Goal: Task Accomplishment & Management: Manage account settings

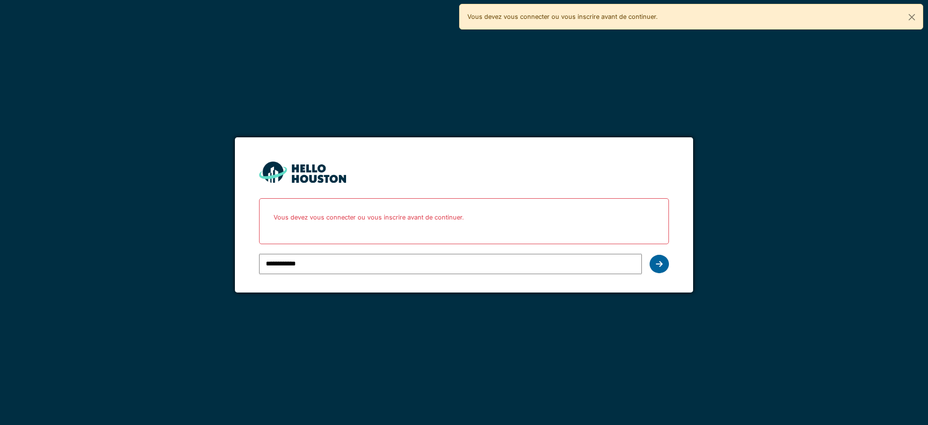
click at [657, 263] on icon at bounding box center [659, 264] width 7 height 8
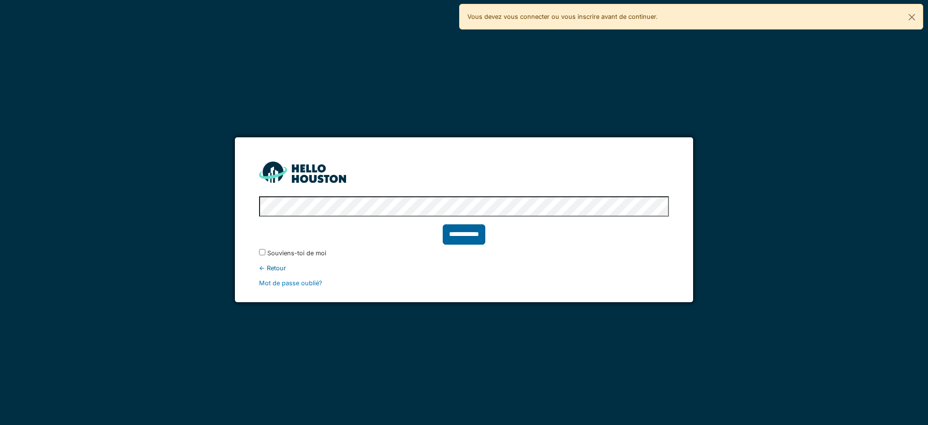
click at [473, 230] on input "**********" at bounding box center [464, 234] width 43 height 20
type input "******"
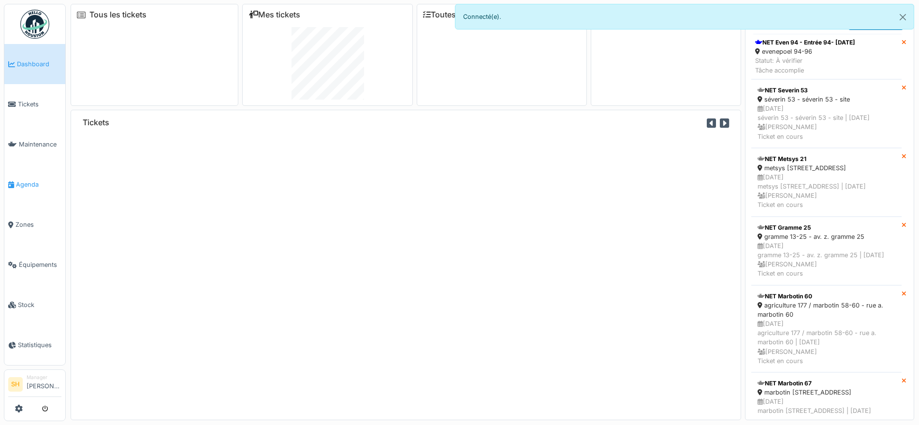
click at [34, 183] on span "Agenda" at bounding box center [38, 184] width 45 height 9
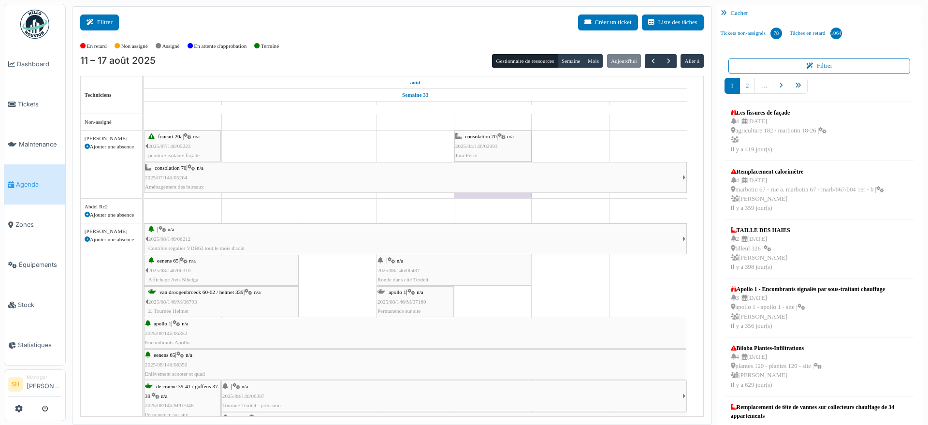
click at [99, 19] on button "Filtrer" at bounding box center [99, 22] width 39 height 16
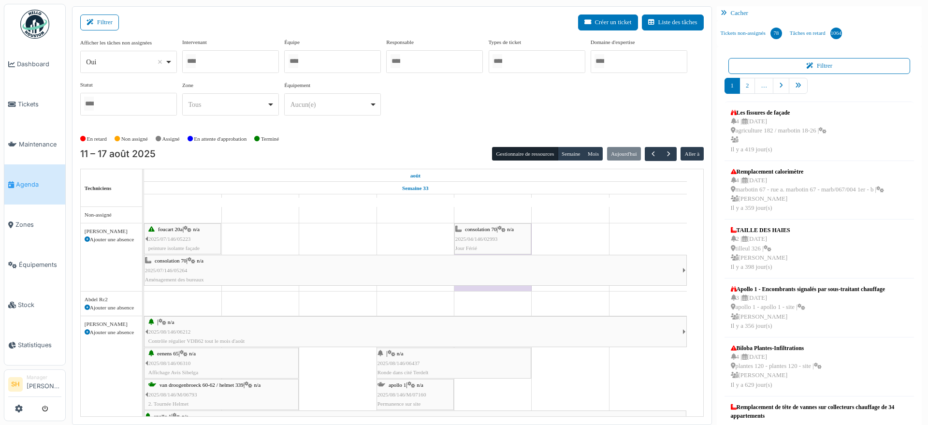
click at [333, 56] on div at bounding box center [332, 61] width 97 height 23
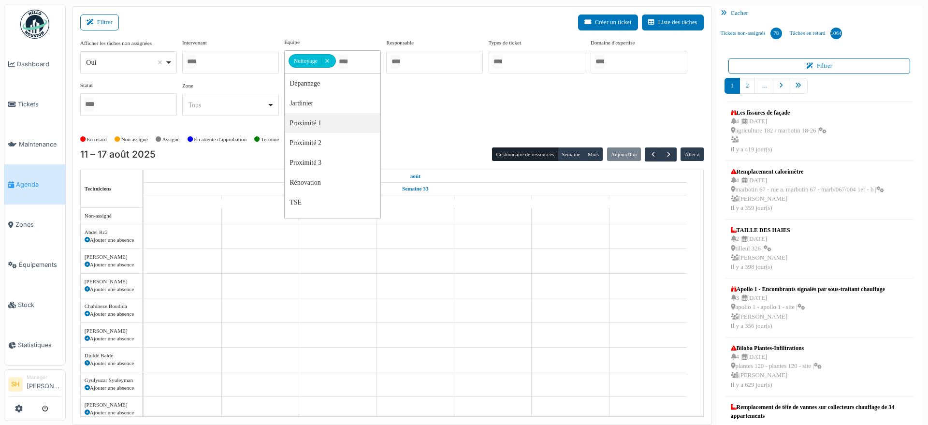
click at [406, 121] on div "Afficher les tâches non assignées *** Oui Remove item Oui Non Intervenant Abdel…" at bounding box center [391, 81] width 623 height 86
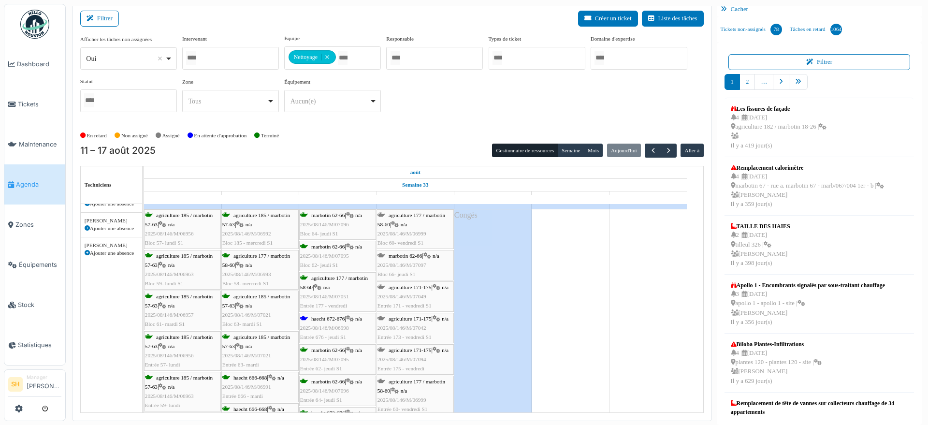
scroll to position [60, 0]
click at [144, 320] on div "agriculture 185 / marbotin 57-63 | n/a 2025/08/146/M/06956 Bloc 57- lundi S1 ag…" at bounding box center [144, 374] width 0 height 330
click at [341, 316] on span "haecht 672-676" at bounding box center [327, 319] width 33 height 6
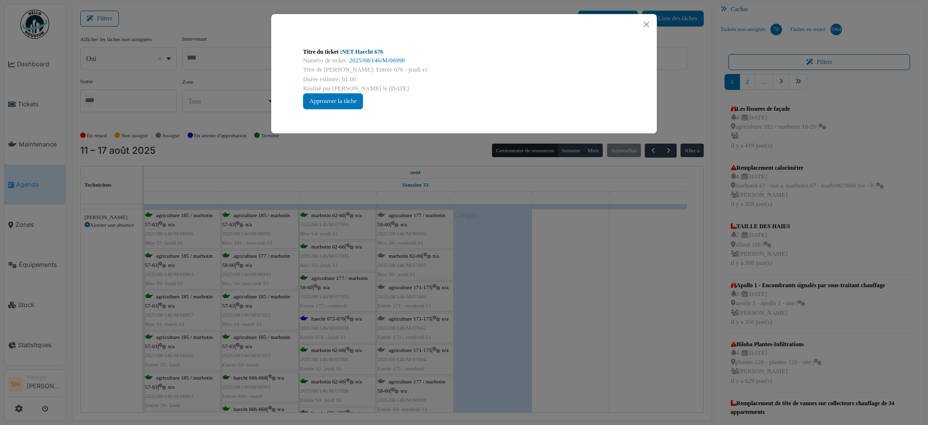
click at [374, 51] on link "NET Haecht 676" at bounding box center [362, 51] width 41 height 7
click at [500, 307] on div "Titre du ticket : NET Haecht 676 Numéro de ticket : 2025/08/146/M/06998 Titre d…" at bounding box center [464, 212] width 928 height 425
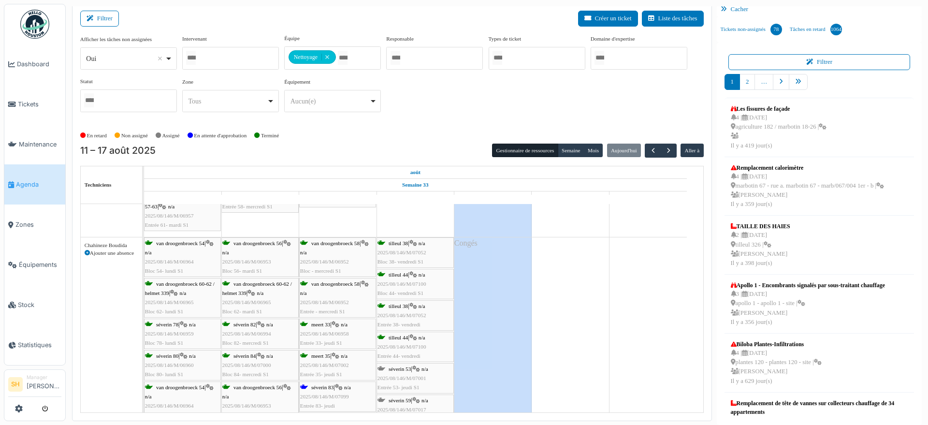
scroll to position [423, 0]
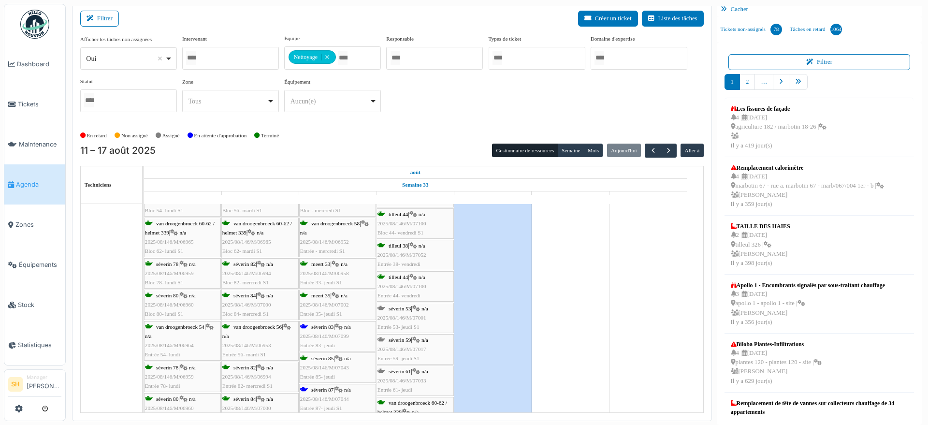
click at [338, 324] on icon at bounding box center [339, 327] width 8 height 6
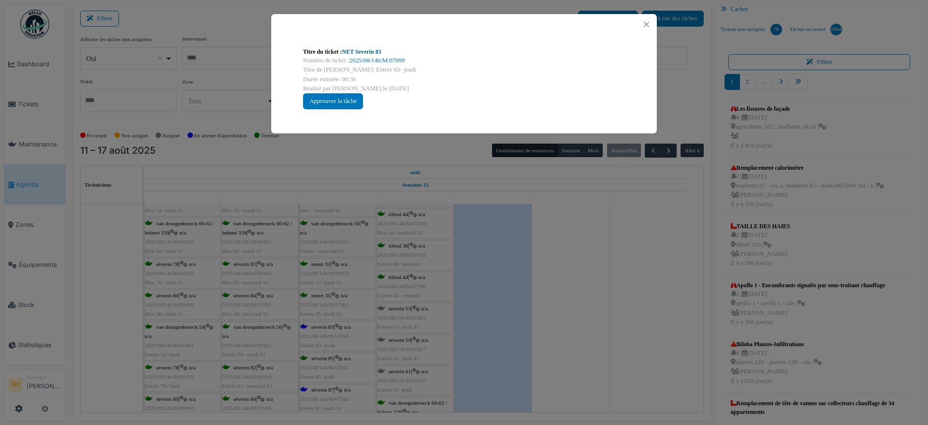
click at [373, 50] on link "NET Severin 83" at bounding box center [361, 51] width 39 height 7
drag, startPoint x: 540, startPoint y: 289, endPoint x: 445, endPoint y: 316, distance: 98.5
click at [541, 289] on div "Titre du ticket : NET Severin 83 Numéro de ticket : 2025/08/146/M/07099 Titre d…" at bounding box center [464, 212] width 928 height 425
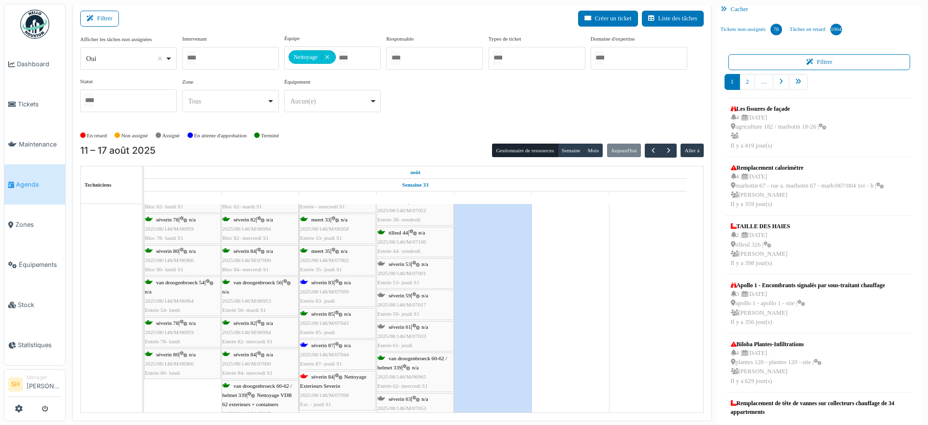
scroll to position [483, 0]
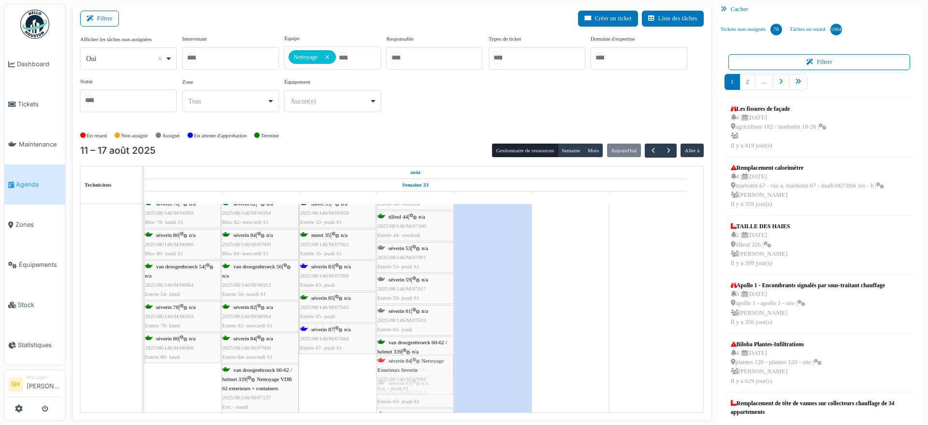
drag, startPoint x: 339, startPoint y: 375, endPoint x: 391, endPoint y: 367, distance: 52.8
click at [144, 367] on div "van droogenbroeck 54 | n/a 2025/08/146/M/06964 Bloc 54- lundi S1 van droogenbro…" at bounding box center [144, 289] width 0 height 346
click at [324, 329] on span "séverin 87" at bounding box center [322, 329] width 22 height 6
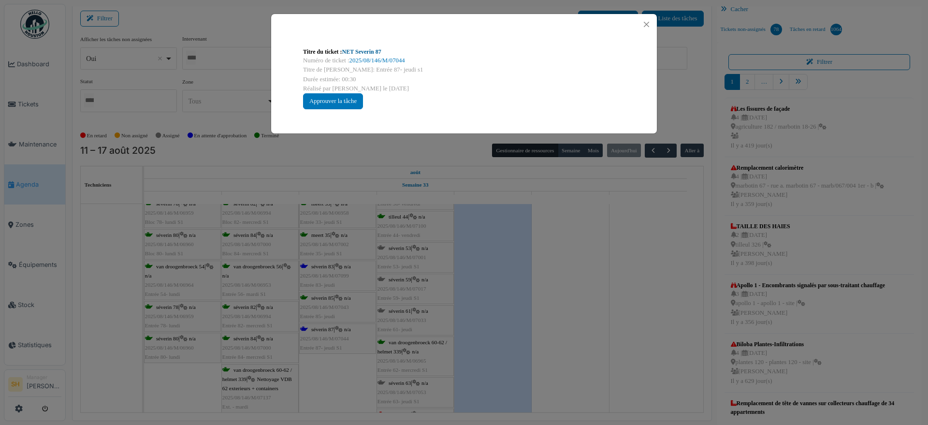
click at [374, 52] on link "NET Severin 87" at bounding box center [361, 51] width 39 height 7
drag, startPoint x: 568, startPoint y: 269, endPoint x: 531, endPoint y: 294, distance: 44.2
click at [567, 270] on div "Titre du ticket : NET Severin 87 Numéro de ticket : 2025/08/146/M/07044 Titre d…" at bounding box center [464, 212] width 928 height 425
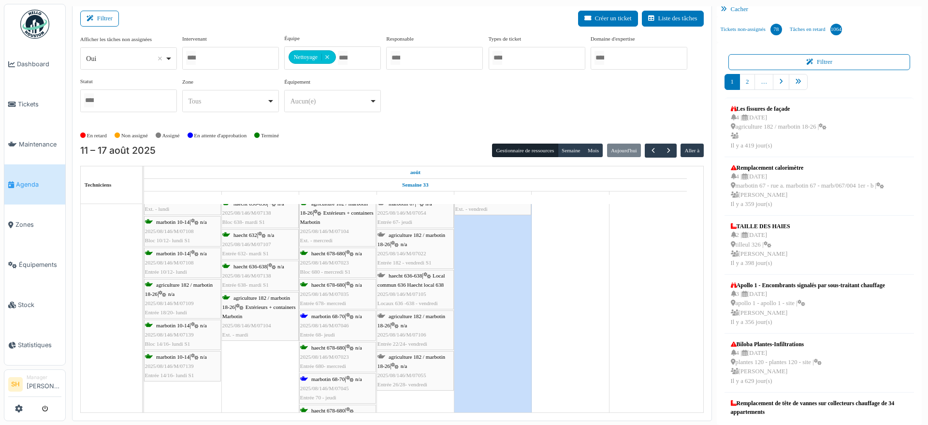
scroll to position [846, 0]
click at [335, 314] on span "marbotin 68-70" at bounding box center [327, 316] width 33 height 6
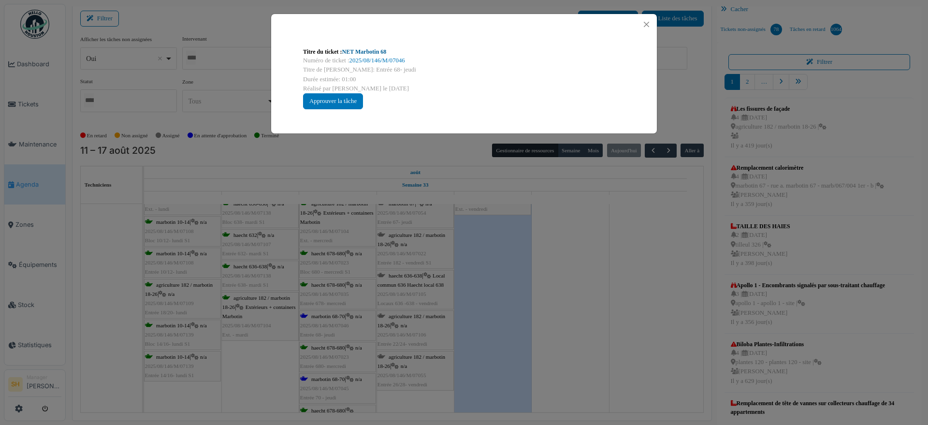
click at [369, 50] on link "NET Marbotin 68" at bounding box center [364, 51] width 44 height 7
click at [530, 279] on div "Titre du ticket : NET Marbotin 68 Numéro de ticket : 2025/08/146/M/07046 Titre …" at bounding box center [464, 212] width 928 height 425
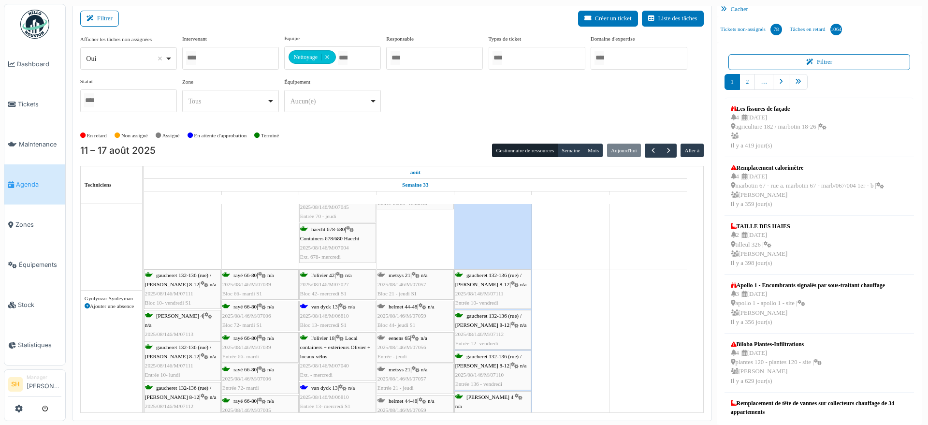
scroll to position [1027, 0]
click at [322, 305] on span "van dyck 13" at bounding box center [324, 306] width 27 height 6
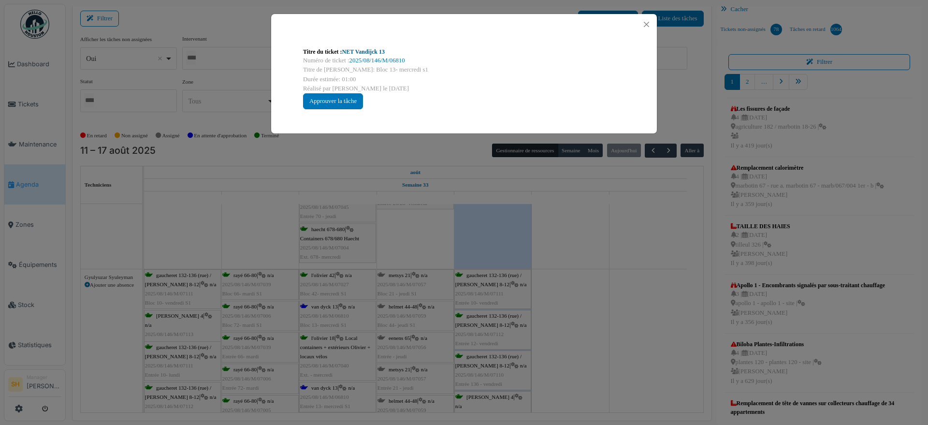
click at [360, 53] on link "NET Vandijck 13" at bounding box center [363, 51] width 43 height 7
drag, startPoint x: 550, startPoint y: 279, endPoint x: 495, endPoint y: 313, distance: 64.4
click at [550, 280] on div "Titre du ticket : NET Vandijck 13 Numéro de ticket : 2025/08/146/M/06810 Titre …" at bounding box center [464, 212] width 928 height 425
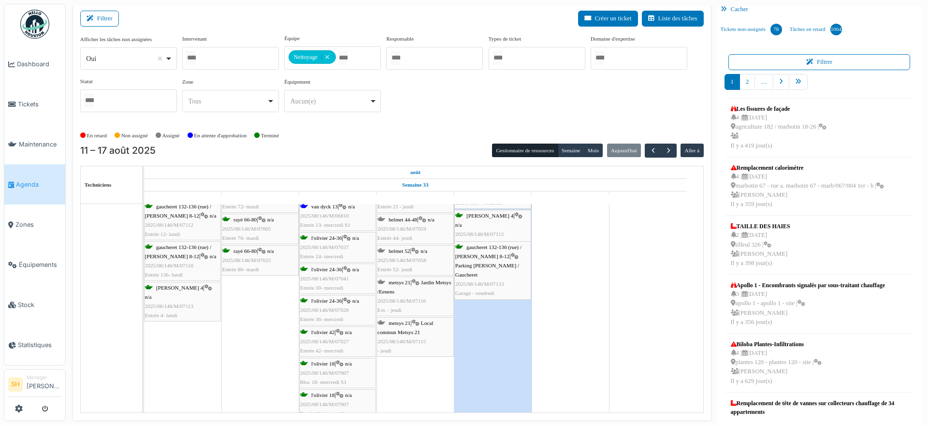
scroll to position [0, 0]
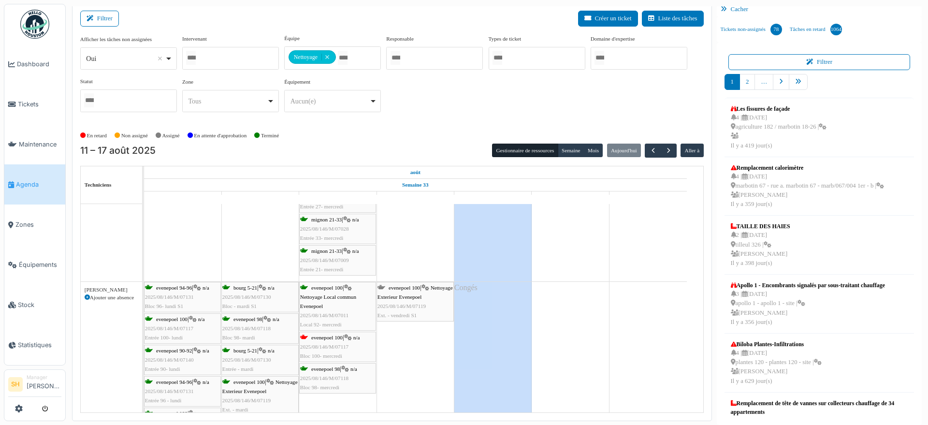
click at [326, 333] on div "evenepoel 100 | n/a 2025/08/146/M/07117 Bloc 100- mercredi" at bounding box center [337, 347] width 75 height 28
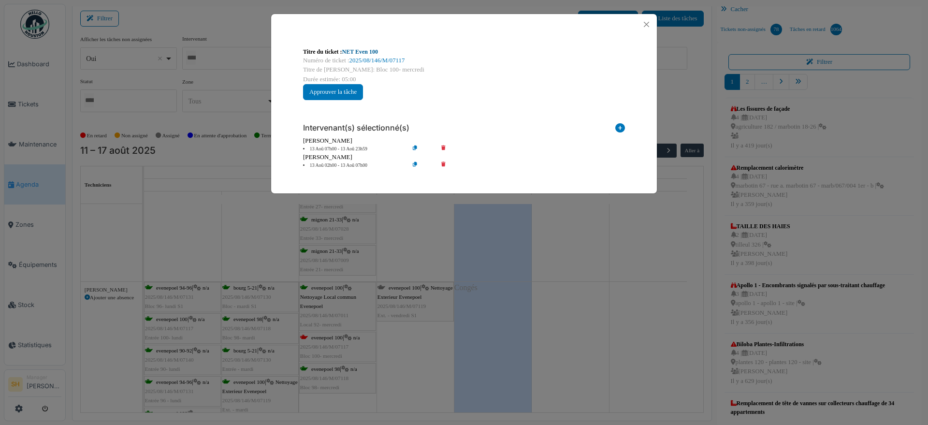
click at [367, 53] on link "NET Even 100" at bounding box center [360, 51] width 36 height 7
drag, startPoint x: 555, startPoint y: 267, endPoint x: 552, endPoint y: 277, distance: 10.7
click at [556, 267] on div "Titre du ticket : NET Even 100 Numéro de ticket : 2025/08/146/M/07117 Titre de …" at bounding box center [464, 212] width 928 height 425
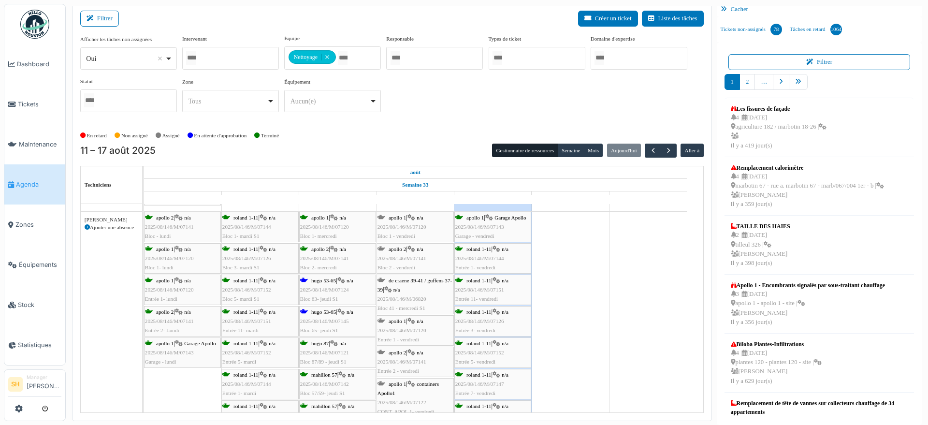
click at [241, 55] on div at bounding box center [230, 58] width 97 height 23
type input "*"
type input "***"
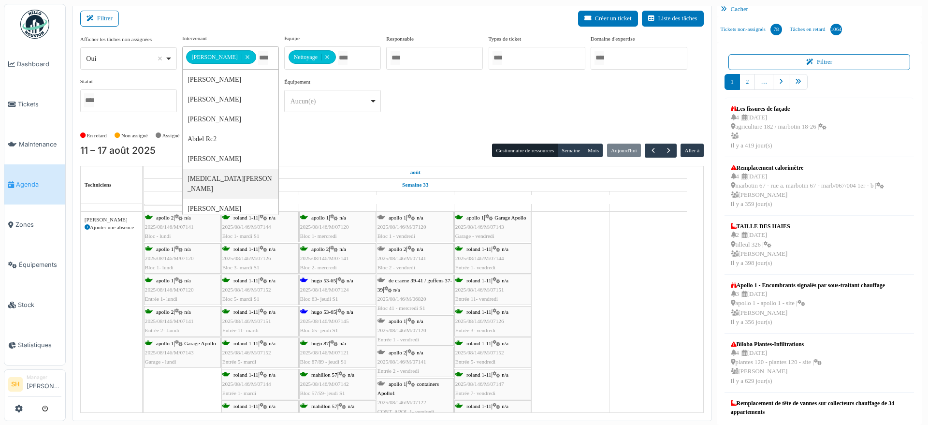
click at [329, 284] on div "hugo 53-65 | n/a 2025/08/146/M/07124 Bloc 63- jeudi S1" at bounding box center [337, 290] width 75 height 28
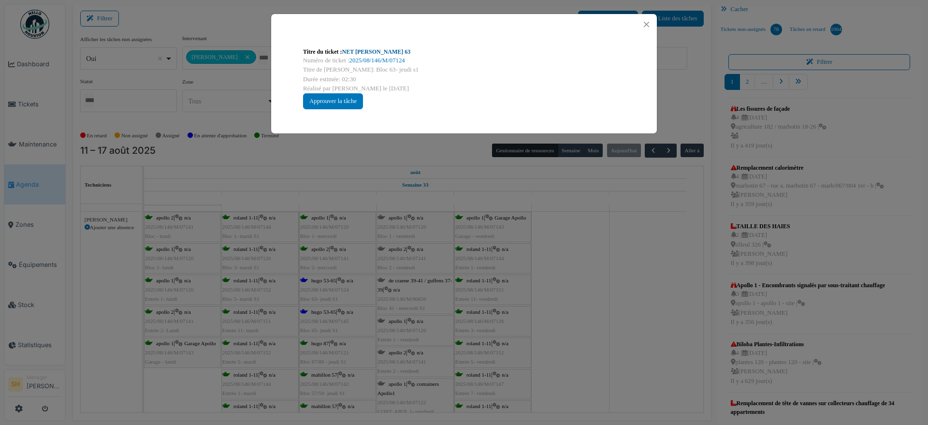
click at [361, 53] on link "NET Hugo 63" at bounding box center [376, 51] width 69 height 7
click at [538, 259] on div "Titre du ticket : NET Hugo 63 Numéro de ticket : 2025/08/146/M/07124 Titre de l…" at bounding box center [464, 212] width 928 height 425
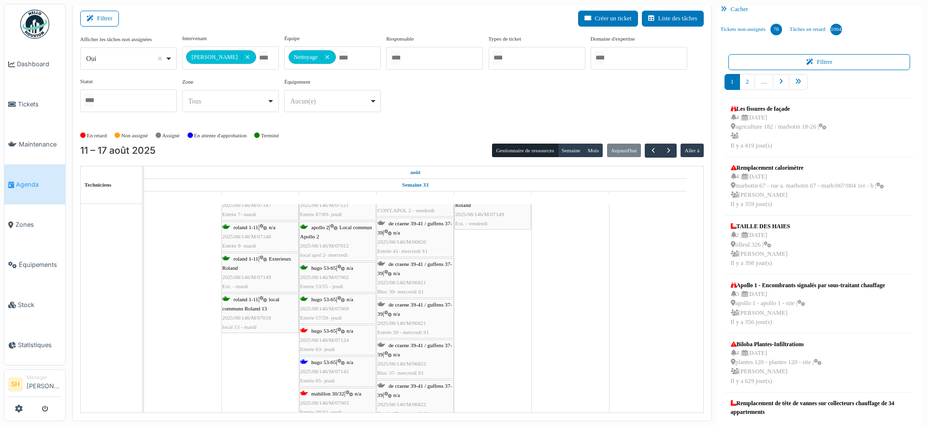
scroll to position [2114, 0]
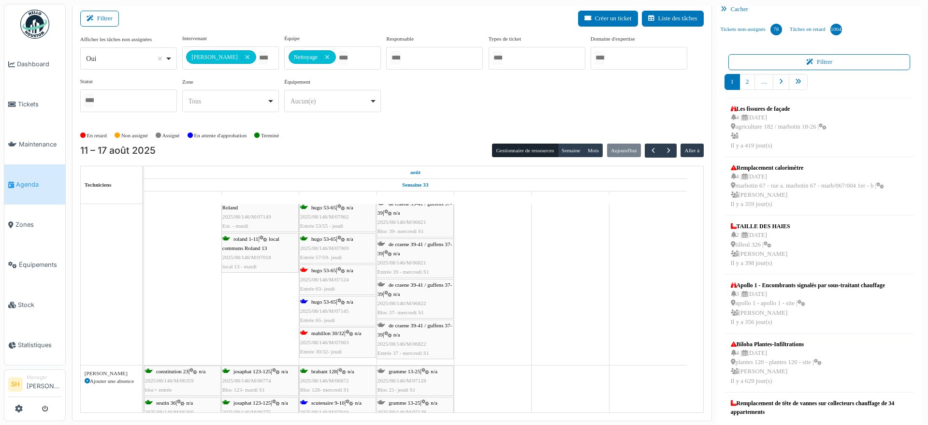
click at [331, 334] on span "mahillon 30/32" at bounding box center [327, 333] width 33 height 6
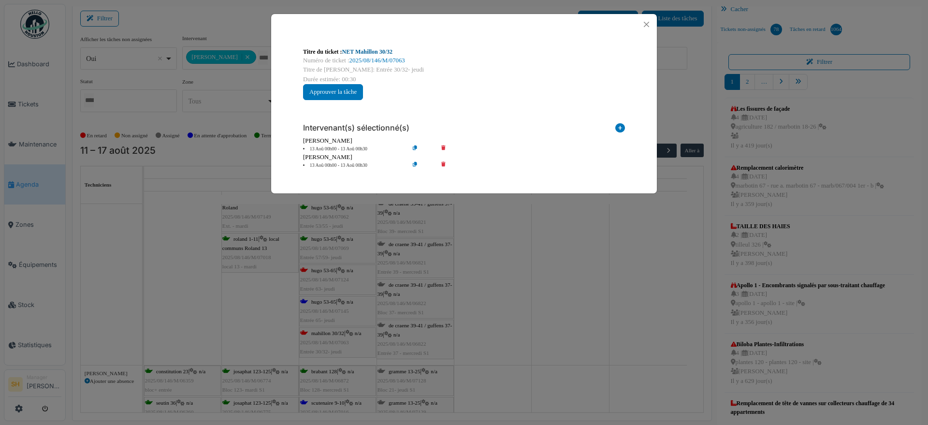
click at [360, 52] on link "NET Mahillon 30/32" at bounding box center [367, 51] width 50 height 7
drag, startPoint x: 584, startPoint y: 248, endPoint x: 525, endPoint y: 277, distance: 66.1
click at [575, 256] on div "Titre du ticket : NET Mahillon 30/32 Numéro de ticket : 2025/08/146/M/07063 Tit…" at bounding box center [464, 212] width 928 height 425
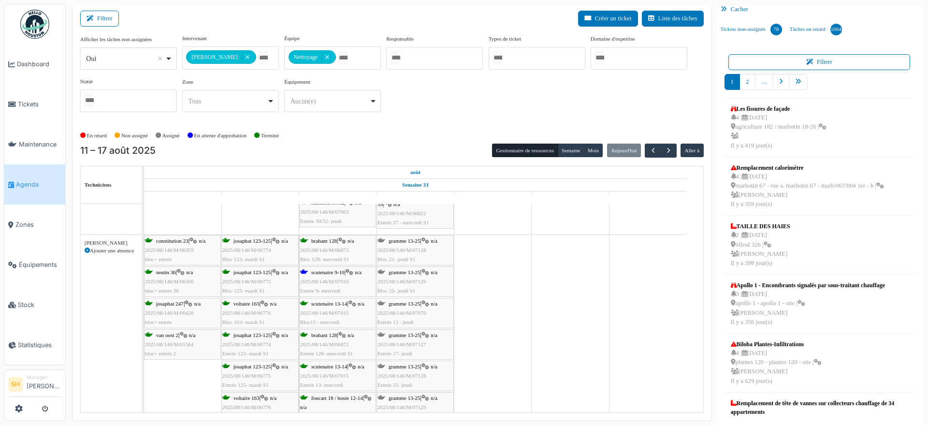
scroll to position [2175, 0]
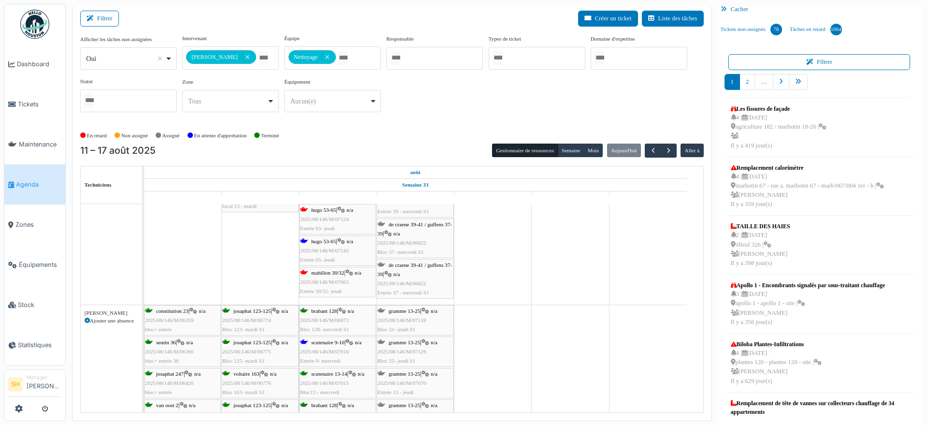
click at [339, 342] on span "scutenaire 9-10" at bounding box center [327, 342] width 33 height 6
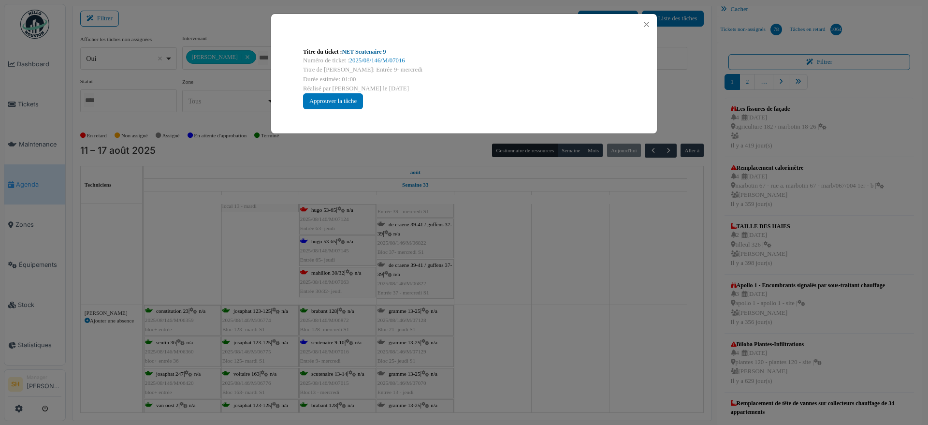
click at [373, 51] on link "NET Scutenaire 9" at bounding box center [364, 51] width 44 height 7
drag, startPoint x: 558, startPoint y: 213, endPoint x: 415, endPoint y: 320, distance: 178.4
click at [550, 226] on div "Titre du ticket : NET Scutenaire 9 Numéro de ticket : 2025/08/146/M/07016 Titre…" at bounding box center [464, 212] width 928 height 425
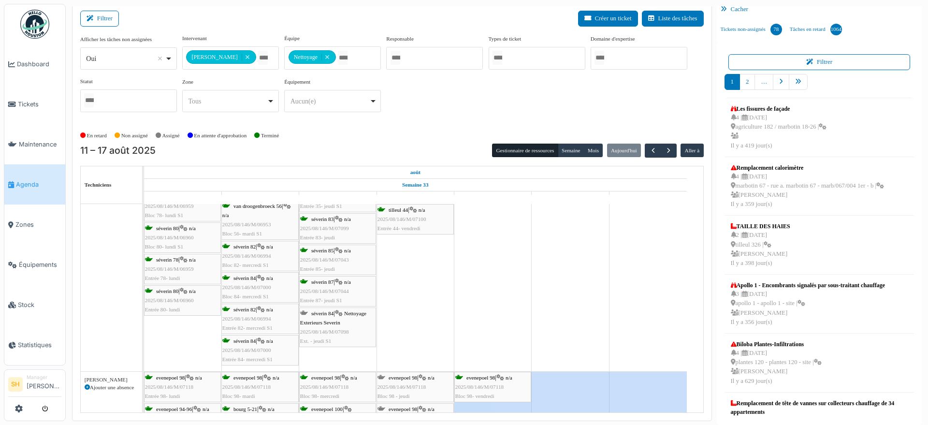
scroll to position [2718, 0]
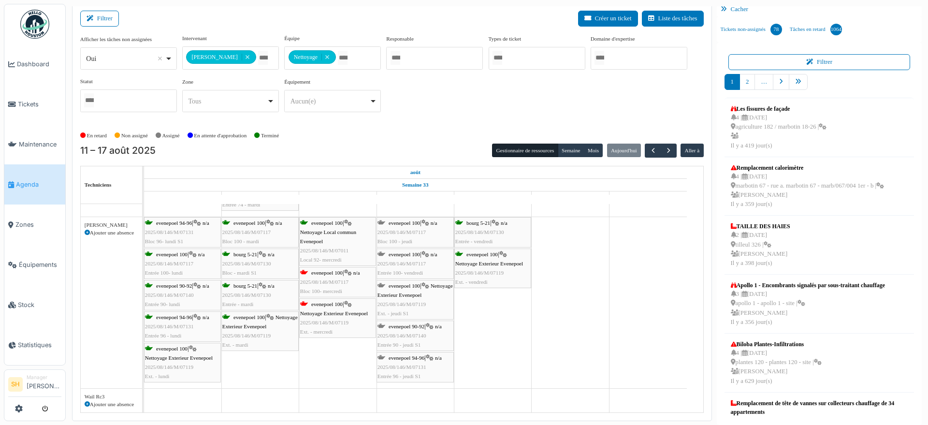
click at [339, 276] on div "evenepoel 100 | n/a 2025/08/146/M/07117 Bloc 100- mercredi" at bounding box center [337, 282] width 75 height 28
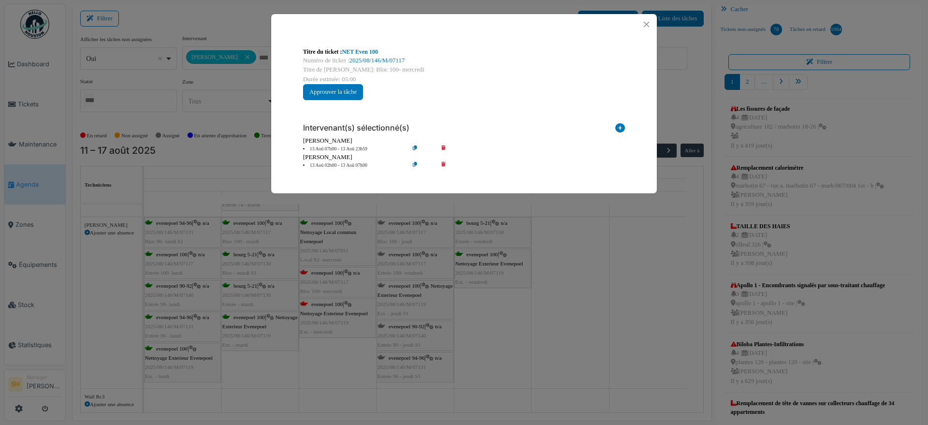
click at [336, 270] on div "Titre du ticket : NET Even 100 Numéro de ticket : 2025/08/146/M/07117 Titre de …" at bounding box center [464, 212] width 928 height 425
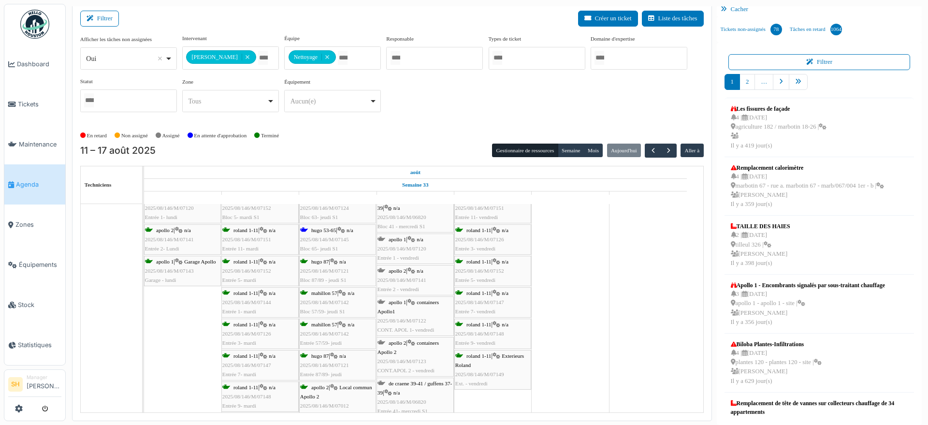
scroll to position [3080, 0]
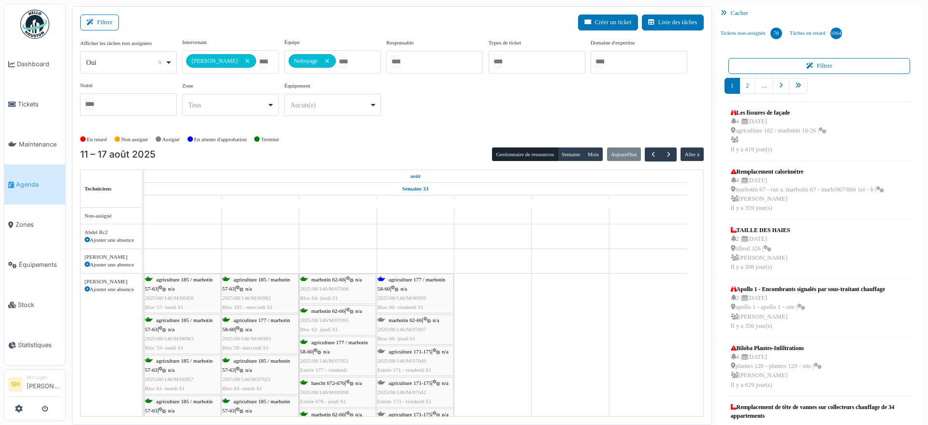
click at [413, 280] on span "agriculture 177 / marbotin 58-60" at bounding box center [411, 283] width 68 height 15
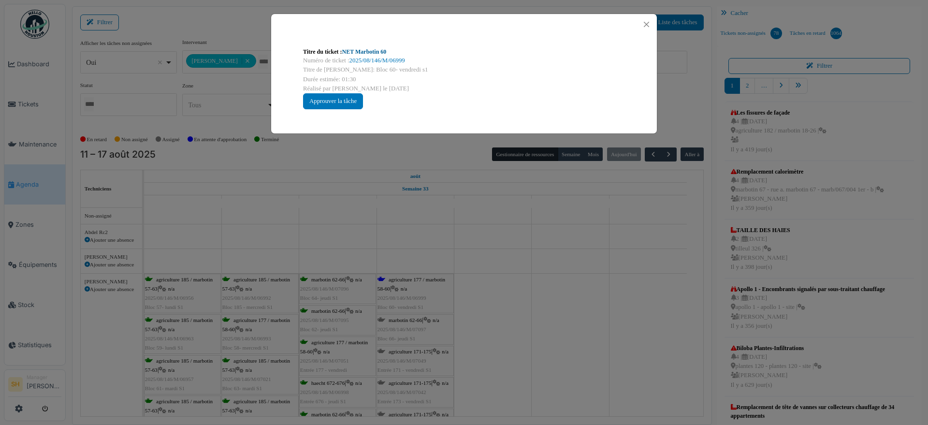
click at [368, 54] on link "NET Marbotin 60" at bounding box center [364, 51] width 44 height 7
drag, startPoint x: 573, startPoint y: 259, endPoint x: 549, endPoint y: 262, distance: 23.4
click at [571, 259] on div "Titre du ticket : NET Marbotin 60 Numéro de ticket : 2025/08/146/M/06999 Titre …" at bounding box center [464, 212] width 928 height 425
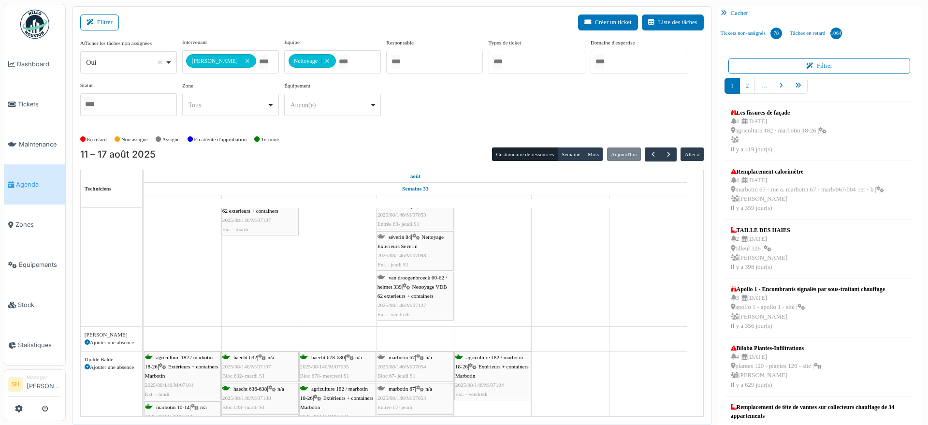
scroll to position [544, 0]
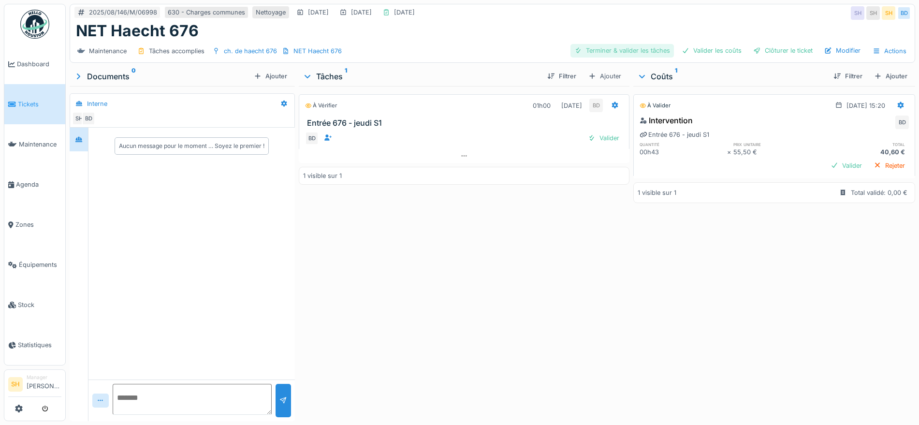
drag, startPoint x: 598, startPoint y: 47, endPoint x: 617, endPoint y: 57, distance: 21.4
click at [604, 52] on div "Terminer & valider les tâches" at bounding box center [621, 50] width 103 height 13
drag, startPoint x: 702, startPoint y: 52, endPoint x: 750, endPoint y: 50, distance: 48.4
click at [706, 52] on div "Valider les coûts" at bounding box center [711, 50] width 68 height 13
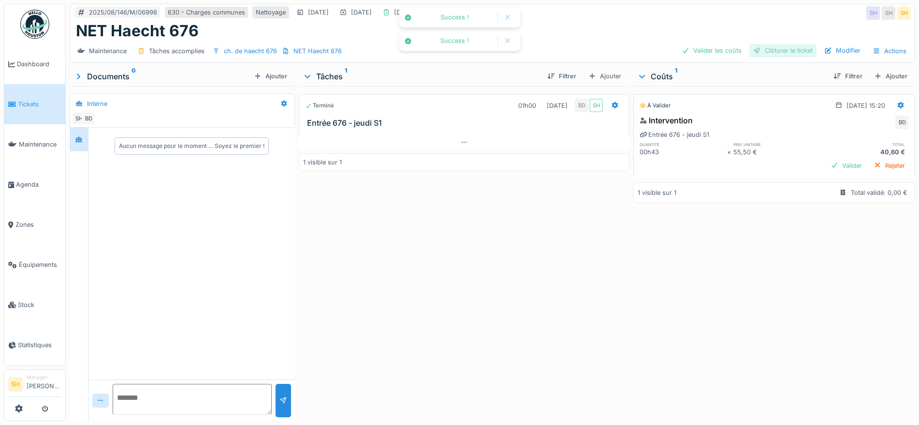
click at [753, 50] on div at bounding box center [757, 50] width 8 height 9
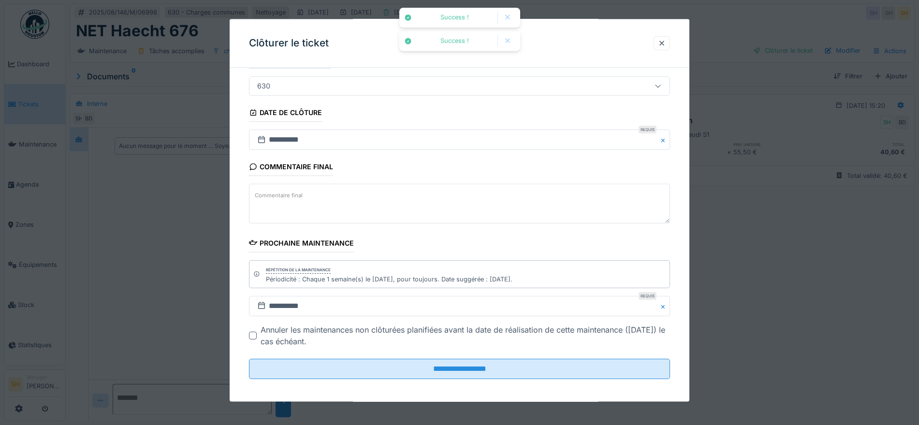
scroll to position [83, 0]
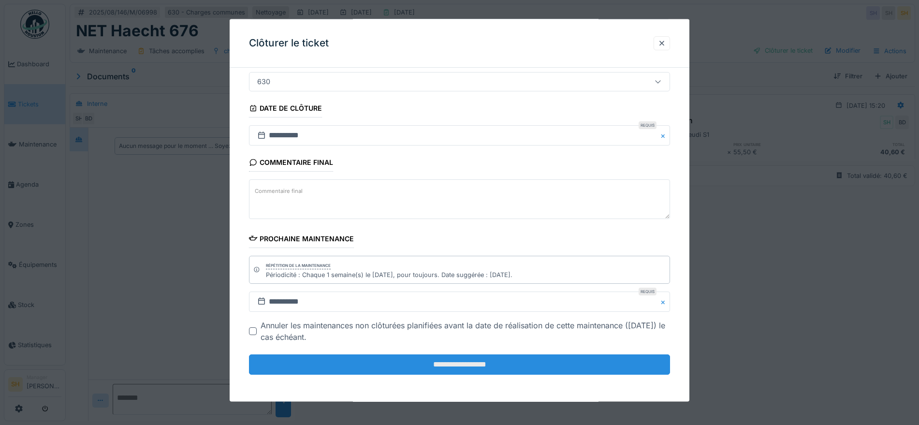
click at [333, 360] on input "**********" at bounding box center [459, 364] width 421 height 20
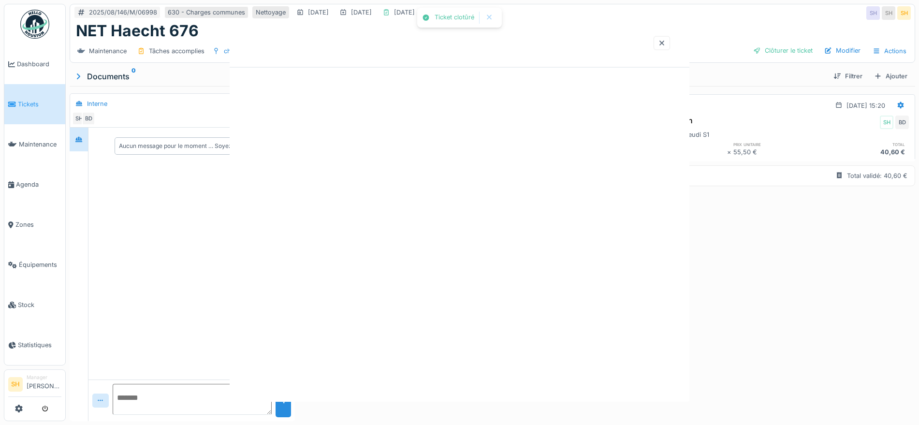
scroll to position [0, 0]
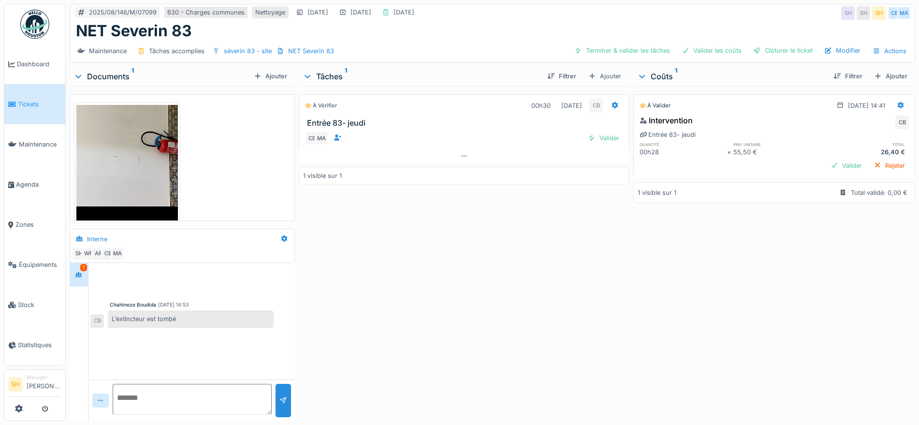
click at [123, 164] on img at bounding box center [126, 172] width 101 height 135
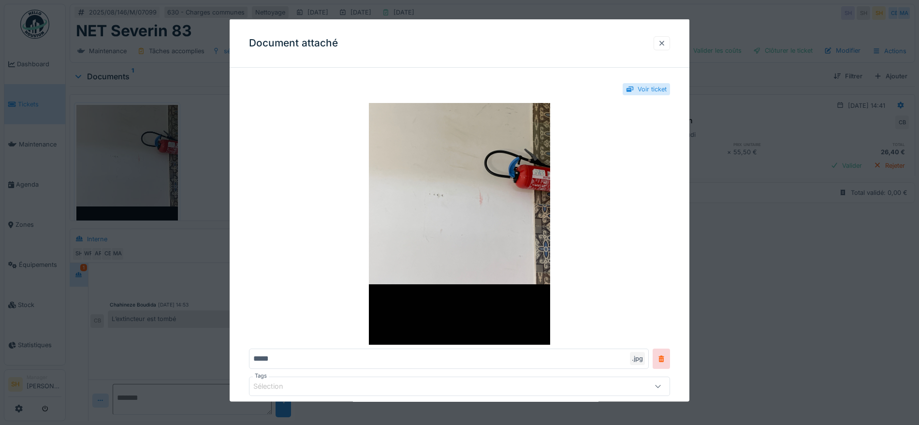
click at [663, 44] on div at bounding box center [662, 42] width 8 height 9
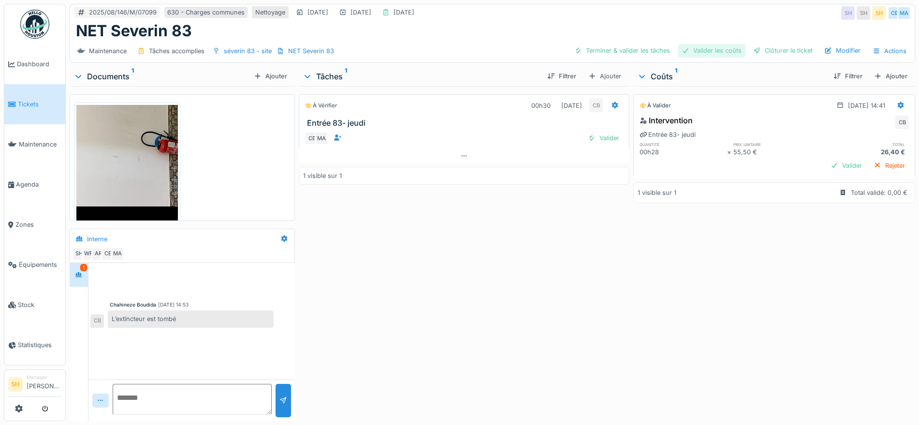
drag, startPoint x: 658, startPoint y: 52, endPoint x: 711, endPoint y: 55, distance: 53.7
click at [659, 54] on div "Terminer & valider les tâches" at bounding box center [621, 50] width 103 height 13
click at [724, 55] on div "Valider les coûts" at bounding box center [711, 50] width 68 height 13
click at [754, 51] on div "Clôturer le ticket" at bounding box center [782, 50] width 67 height 13
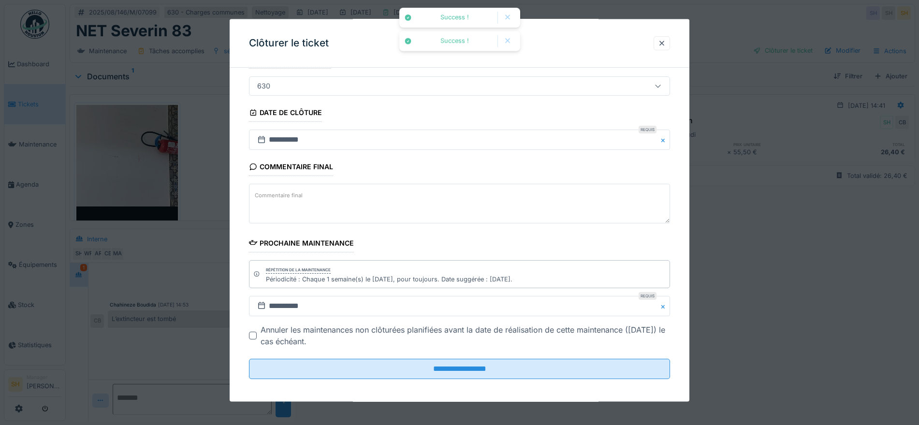
scroll to position [83, 0]
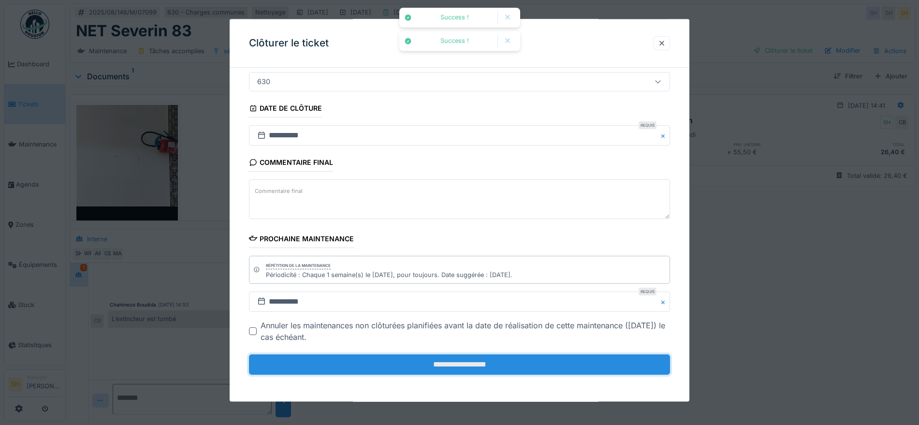
click at [447, 365] on input "**********" at bounding box center [459, 364] width 421 height 20
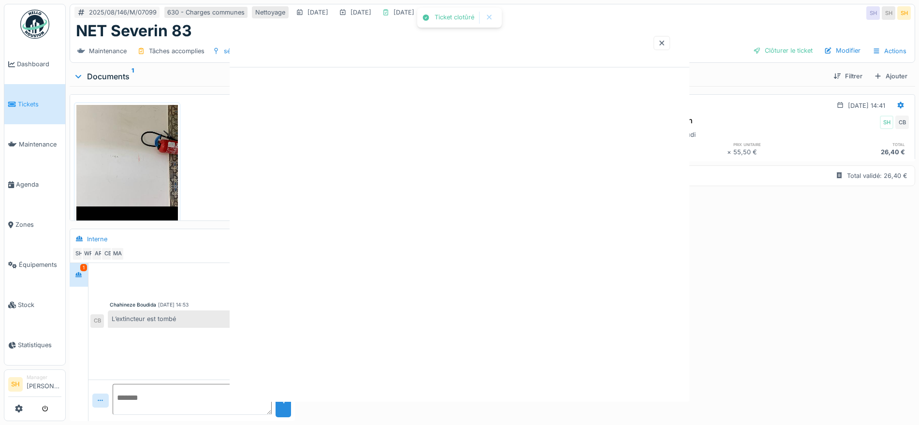
scroll to position [0, 0]
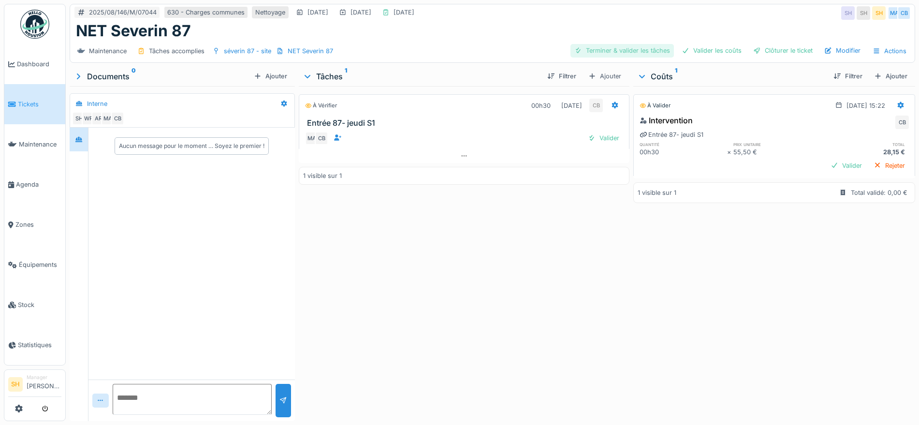
drag, startPoint x: 622, startPoint y: 48, endPoint x: 645, endPoint y: 49, distance: 22.8
click at [623, 48] on div "Terminer & valider les tâches" at bounding box center [621, 50] width 103 height 13
drag, startPoint x: 687, startPoint y: 47, endPoint x: 730, endPoint y: 51, distance: 42.7
click at [690, 48] on div "Valider les coûts" at bounding box center [711, 50] width 68 height 13
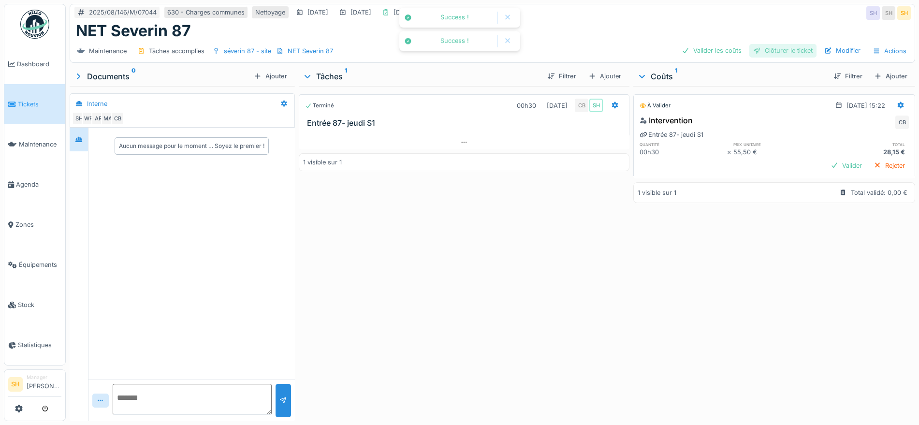
click at [755, 51] on div "Clôturer le ticket" at bounding box center [782, 50] width 67 height 13
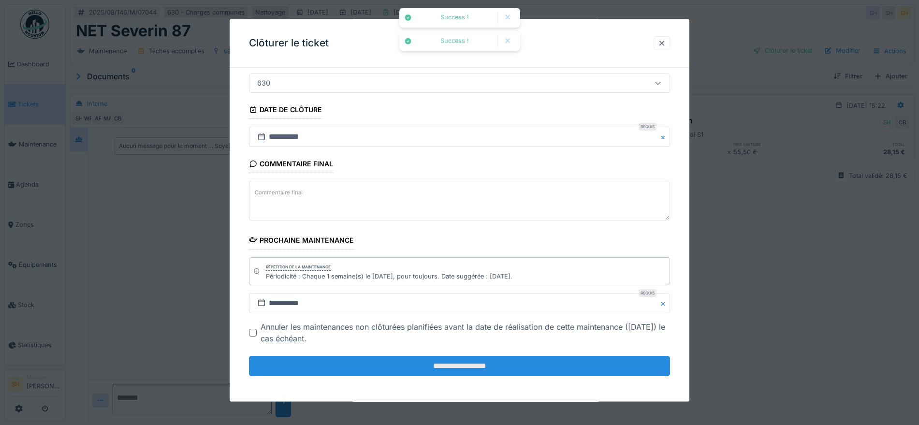
scroll to position [83, 0]
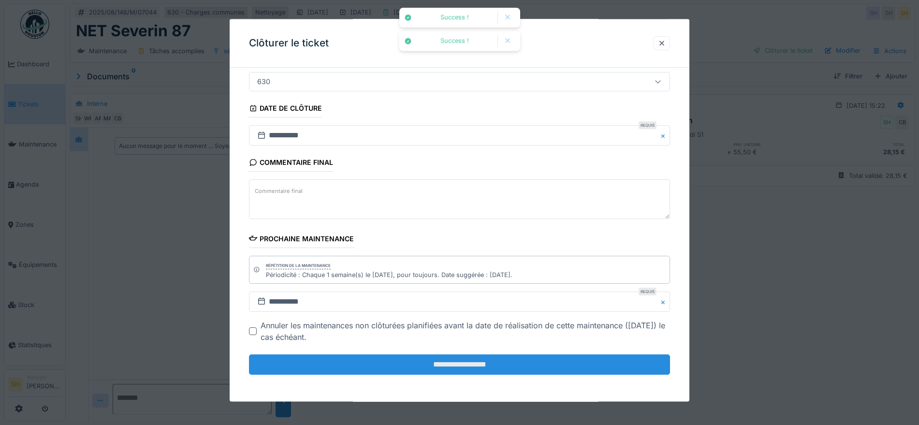
click at [454, 359] on input "**********" at bounding box center [459, 364] width 421 height 20
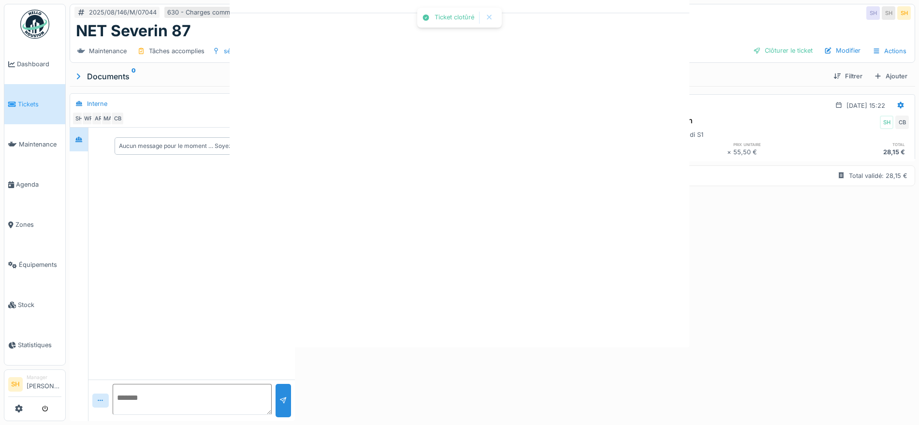
scroll to position [0, 0]
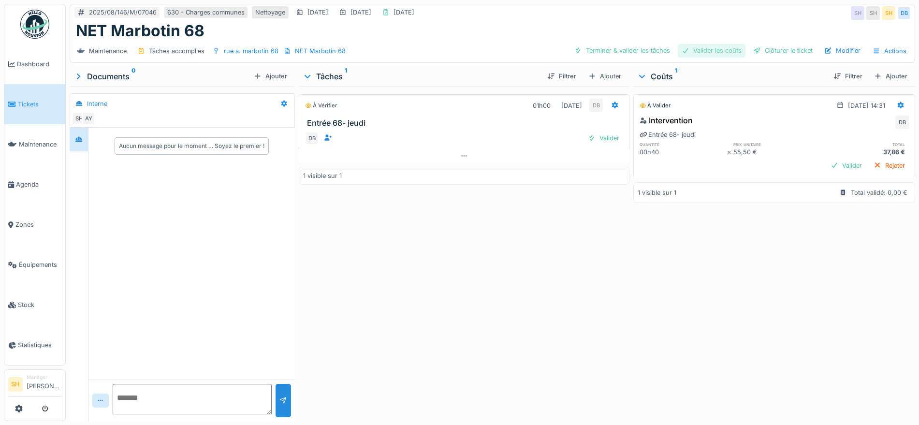
drag, startPoint x: 620, startPoint y: 50, endPoint x: 687, endPoint y: 50, distance: 67.2
click at [625, 51] on div "Terminer & valider les tâches" at bounding box center [621, 50] width 103 height 13
drag, startPoint x: 695, startPoint y: 50, endPoint x: 742, endPoint y: 50, distance: 47.4
click at [699, 50] on div "Valider les coûts" at bounding box center [711, 50] width 68 height 13
drag, startPoint x: 761, startPoint y: 50, endPoint x: 473, endPoint y: 178, distance: 315.2
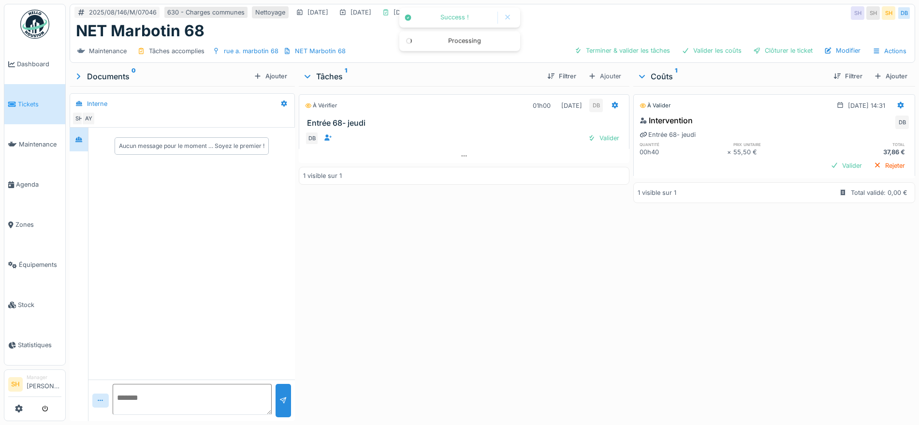
click at [762, 50] on div "Clôturer le ticket" at bounding box center [782, 50] width 67 height 13
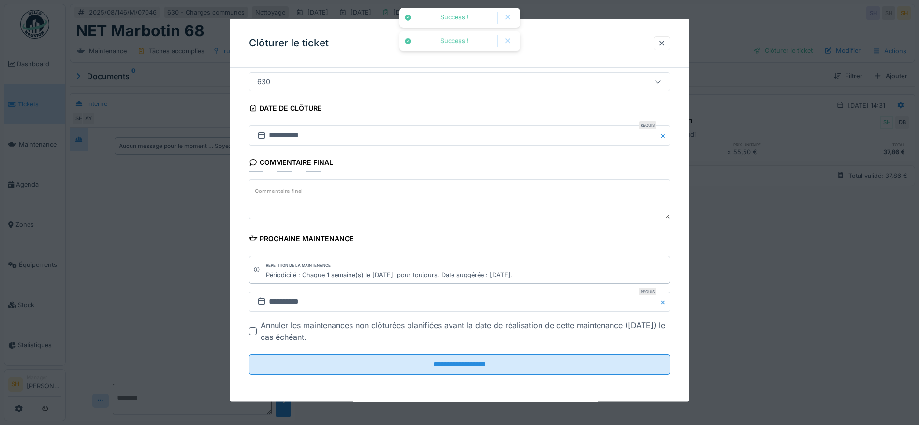
scroll to position [9, 0]
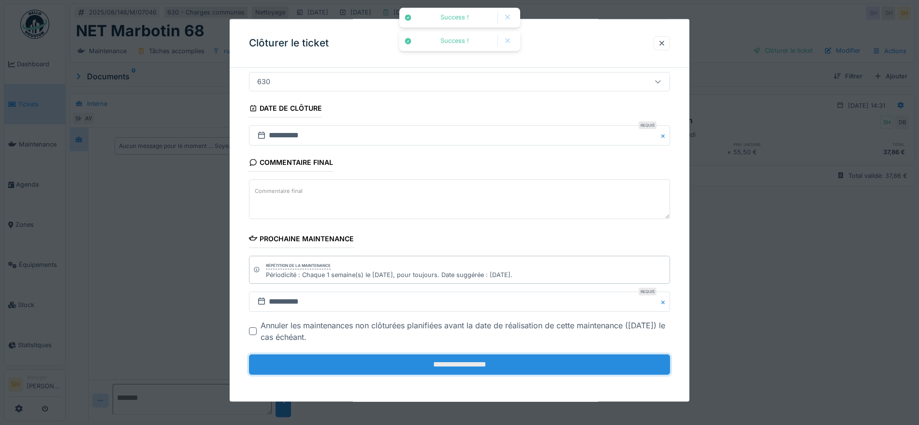
click at [468, 359] on input "**********" at bounding box center [459, 364] width 421 height 20
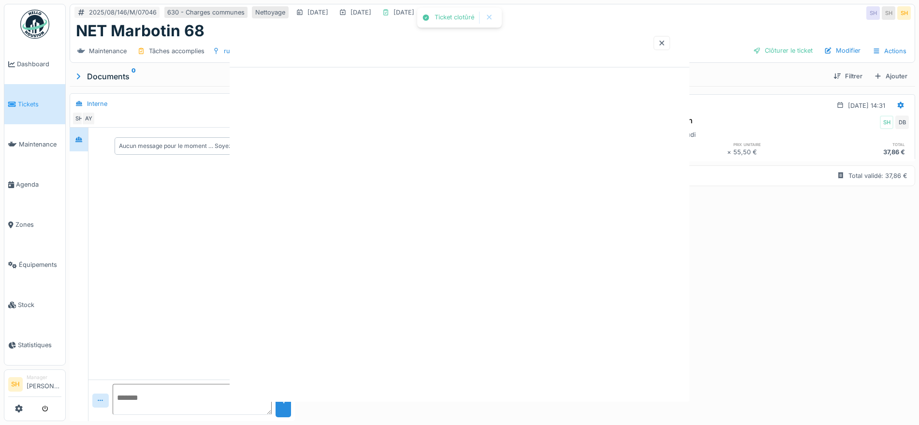
scroll to position [0, 0]
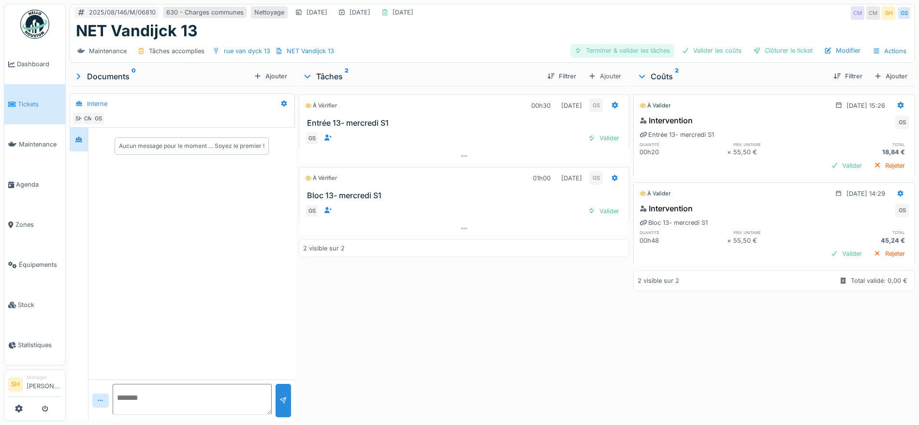
drag, startPoint x: 613, startPoint y: 47, endPoint x: 646, endPoint y: 51, distance: 33.1
click at [618, 50] on div "Terminer & valider les tâches" at bounding box center [621, 50] width 103 height 13
drag, startPoint x: 706, startPoint y: 49, endPoint x: 733, endPoint y: 51, distance: 26.6
click at [710, 49] on div "Valider les coûts" at bounding box center [711, 50] width 68 height 13
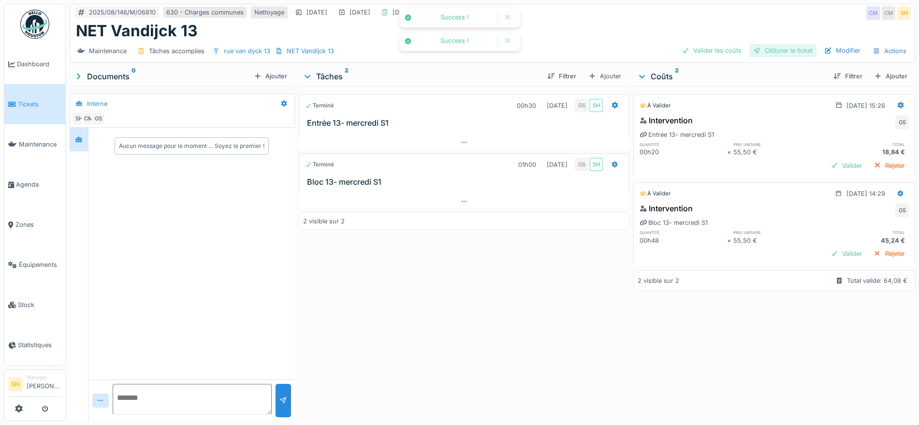
click at [767, 49] on div "Clôturer le ticket" at bounding box center [782, 50] width 67 height 13
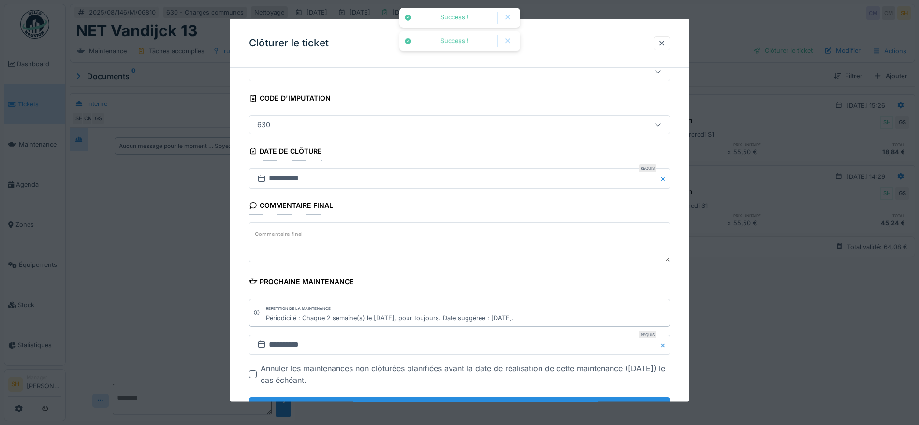
scroll to position [83, 0]
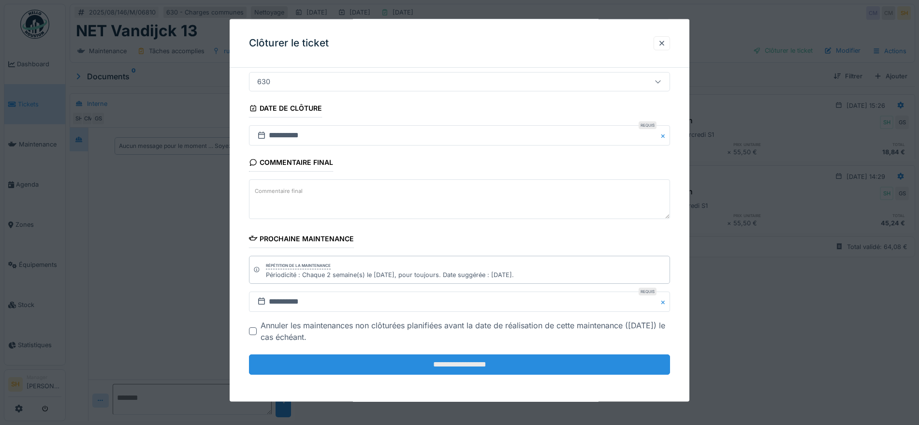
click at [475, 362] on input "**********" at bounding box center [459, 364] width 421 height 20
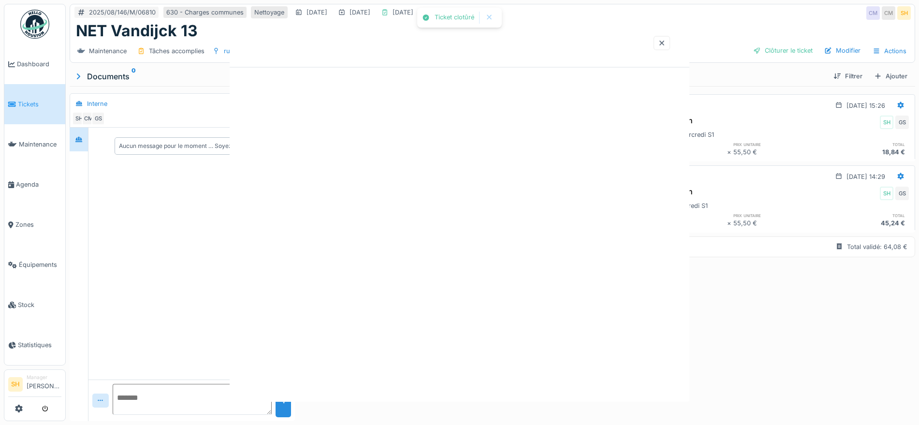
scroll to position [0, 0]
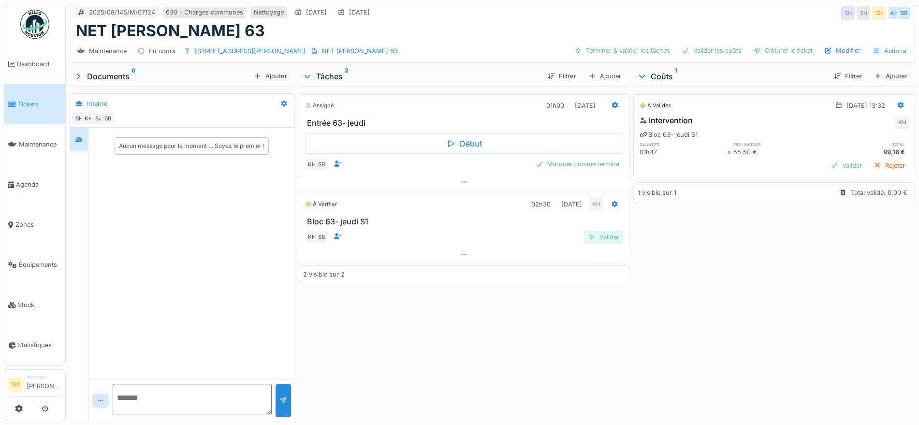
click at [603, 235] on div "Valider" at bounding box center [603, 236] width 39 height 13
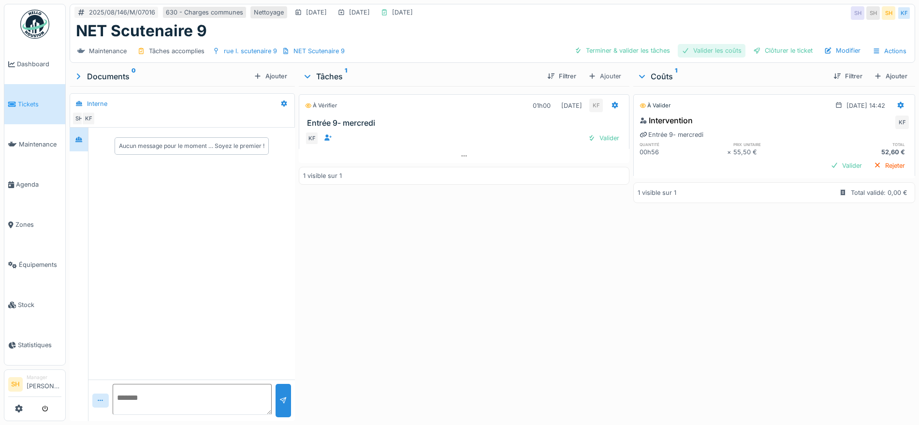
drag, startPoint x: 616, startPoint y: 50, endPoint x: 685, endPoint y: 45, distance: 69.7
click at [616, 50] on div "Terminer & valider les tâches" at bounding box center [621, 50] width 103 height 13
click at [717, 46] on div "Valider les coûts" at bounding box center [711, 50] width 68 height 13
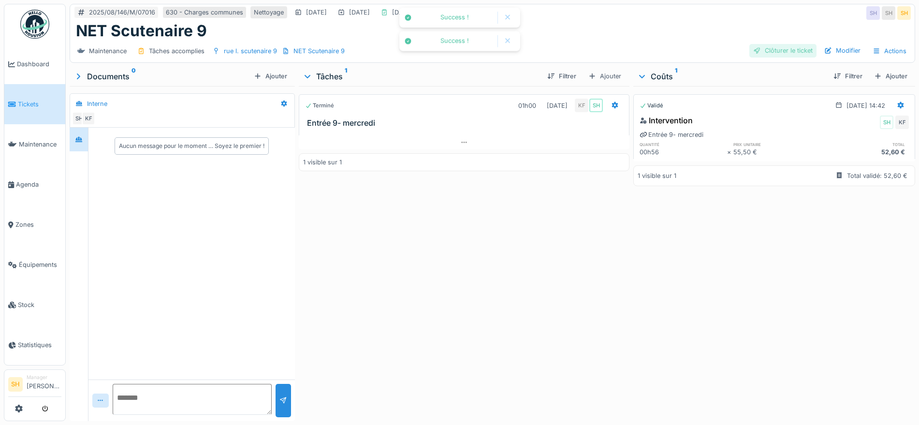
click at [759, 46] on div "Clôturer le ticket" at bounding box center [782, 50] width 67 height 13
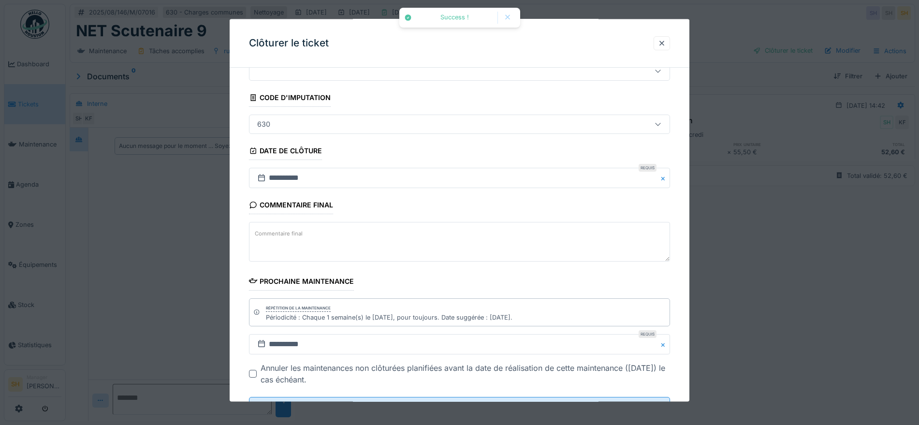
scroll to position [83, 0]
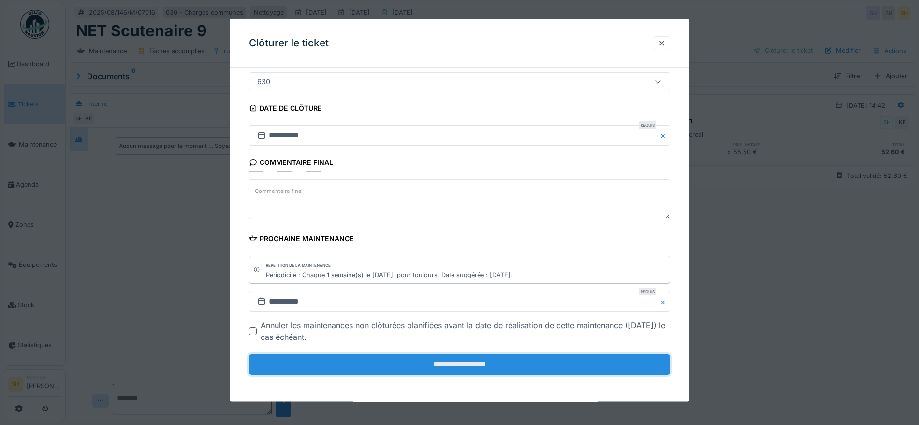
click at [477, 364] on input "**********" at bounding box center [459, 364] width 421 height 20
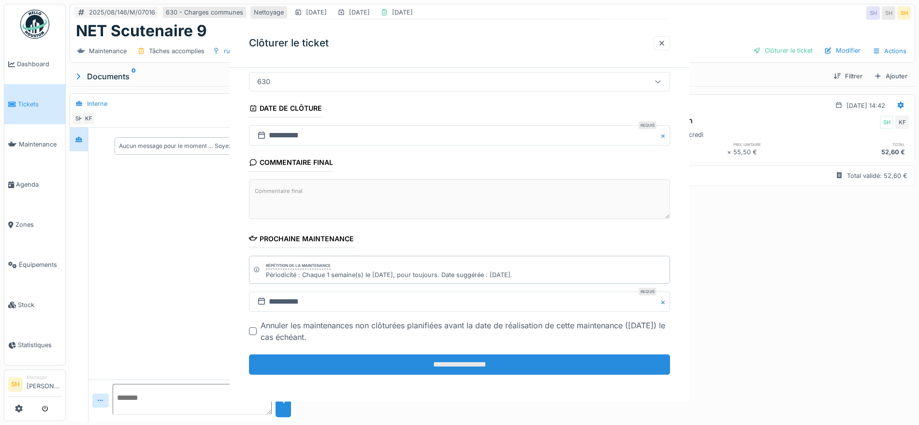
scroll to position [0, 0]
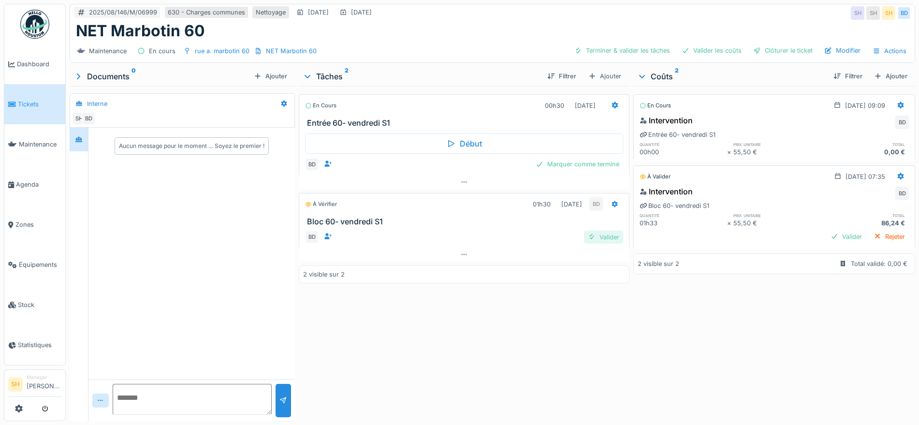
click at [603, 239] on div "Valider" at bounding box center [603, 236] width 39 height 13
